Goal: Navigation & Orientation: Find specific page/section

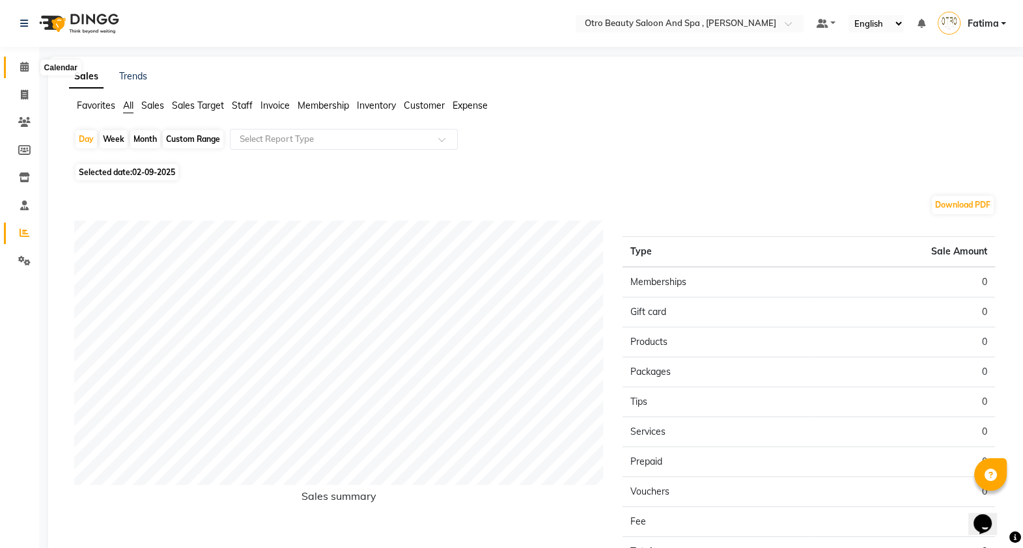
click at [23, 69] on icon at bounding box center [24, 67] width 8 height 10
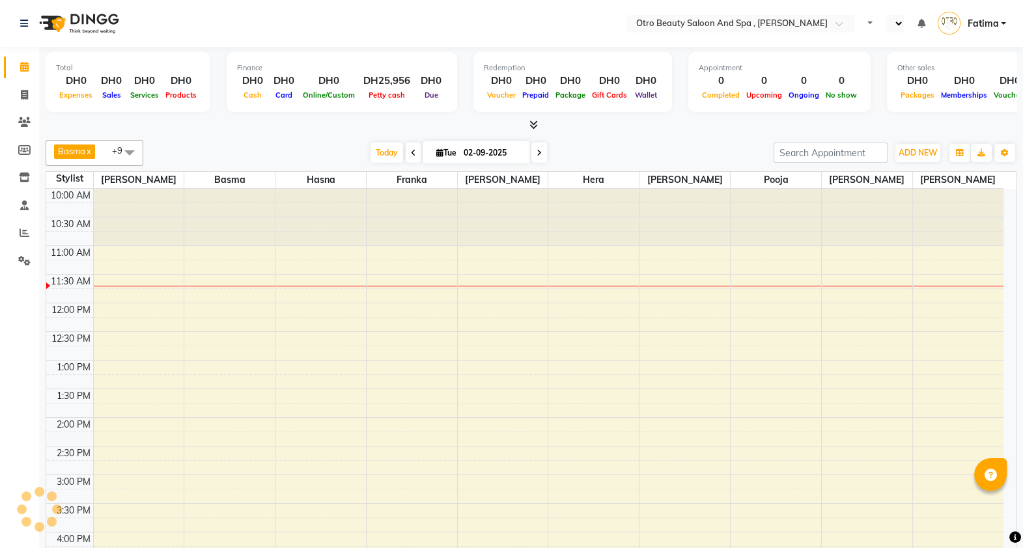
select select "en"
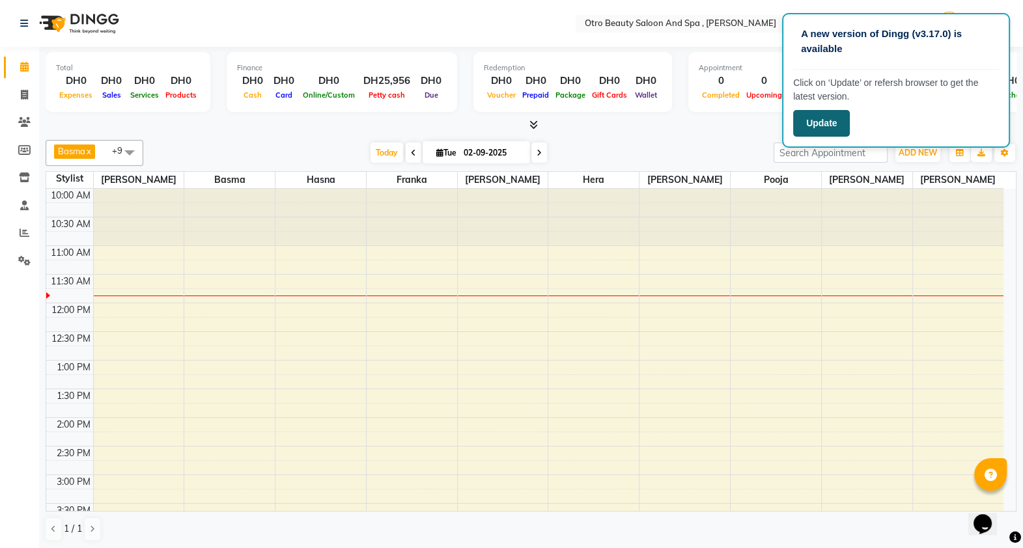
click at [812, 123] on button "Update" at bounding box center [821, 123] width 57 height 27
